Goal: Task Accomplishment & Management: Use online tool/utility

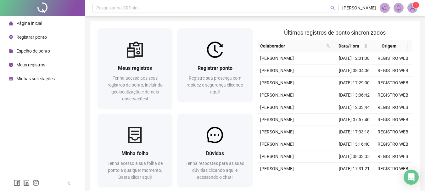
click at [42, 50] on span "Espelho de ponto" at bounding box center [33, 50] width 34 height 5
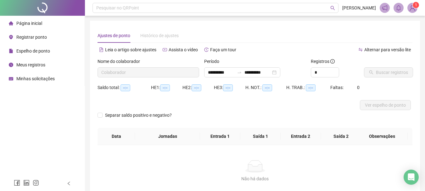
type input "**********"
click at [376, 69] on span "Buscar registros" at bounding box center [392, 72] width 32 height 7
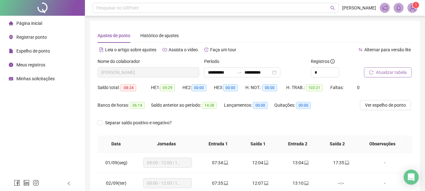
click at [32, 19] on div "Página inicial" at bounding box center [25, 23] width 33 height 13
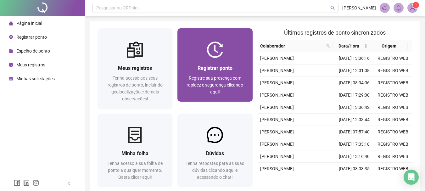
click at [224, 46] on div at bounding box center [214, 49] width 75 height 16
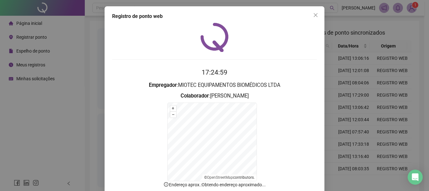
scroll to position [39, 0]
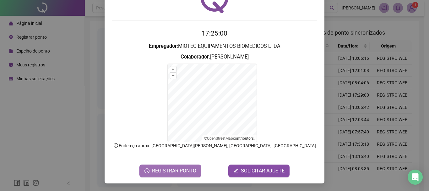
click at [183, 170] on span "REGISTRAR PONTO" at bounding box center [174, 171] width 44 height 8
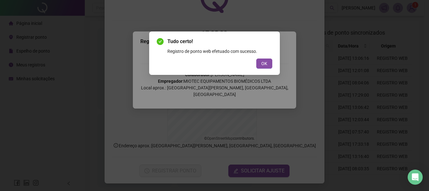
click at [265, 63] on span "OK" at bounding box center [265, 63] width 6 height 7
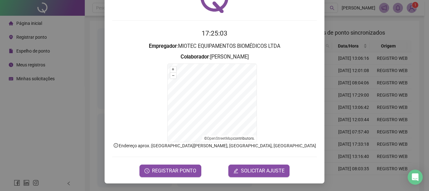
scroll to position [0, 0]
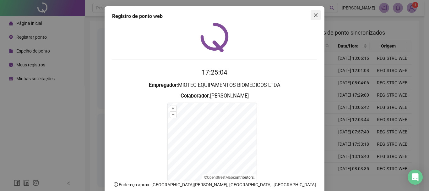
click at [317, 14] on span "Close" at bounding box center [316, 15] width 10 height 5
